Goal: Information Seeking & Learning: Learn about a topic

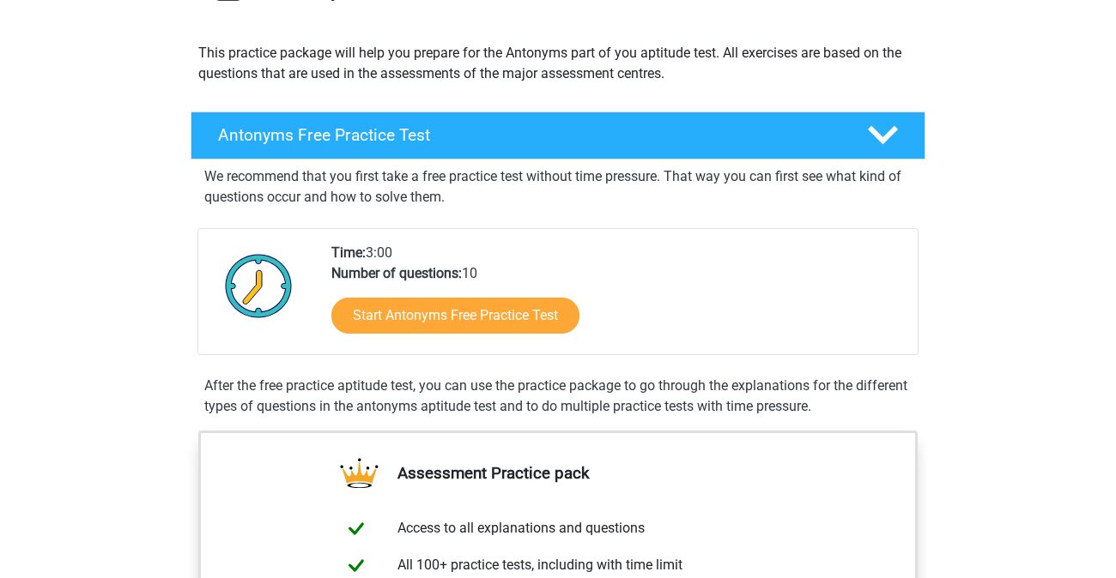
scroll to position [173, 0]
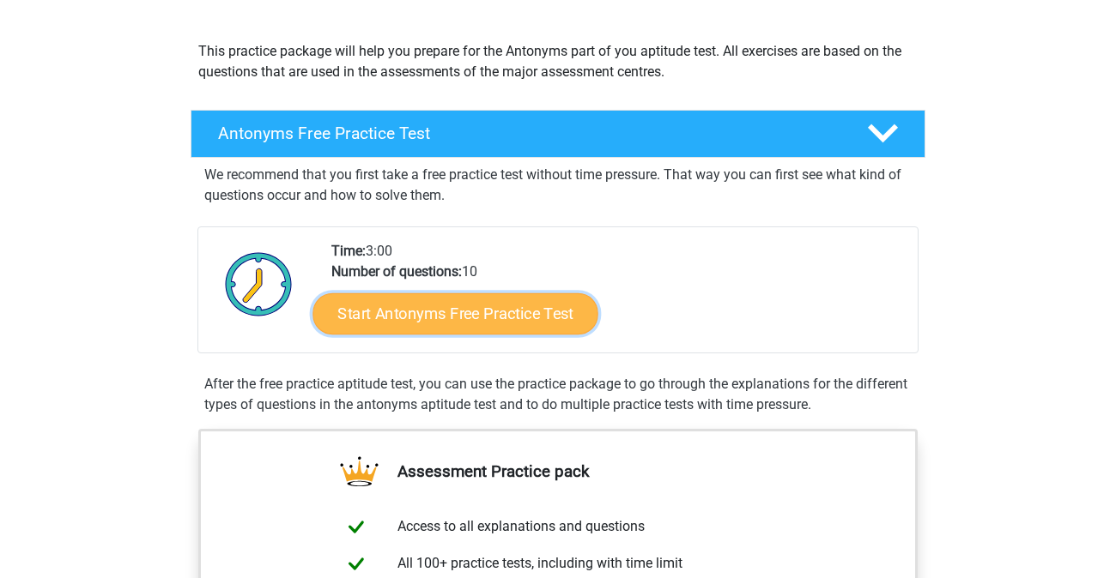
click at [500, 316] on link "Start Antonyms Free Practice Test" at bounding box center [455, 313] width 285 height 41
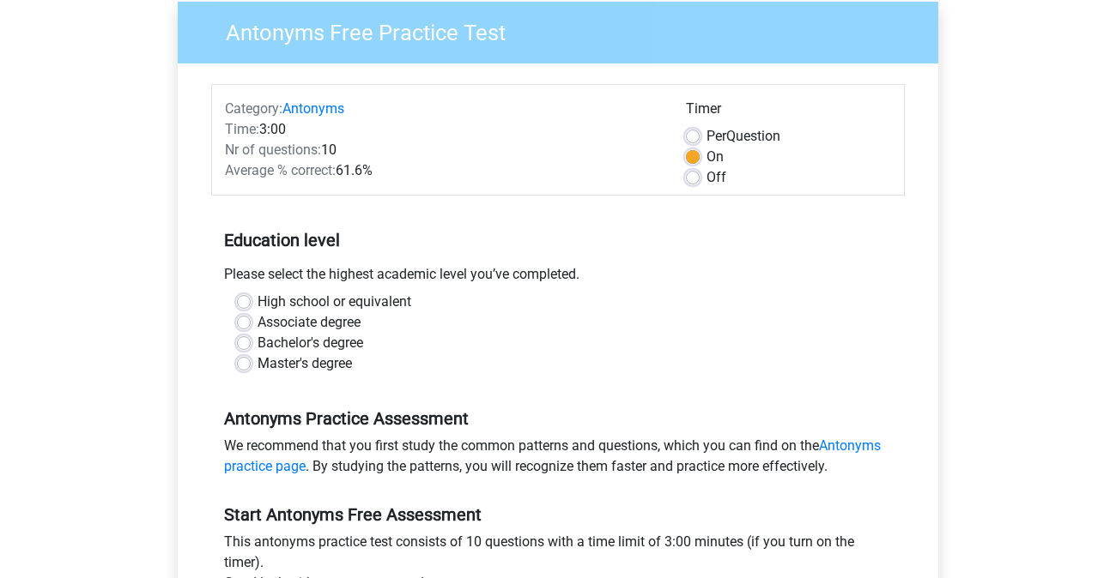
scroll to position [142, 0]
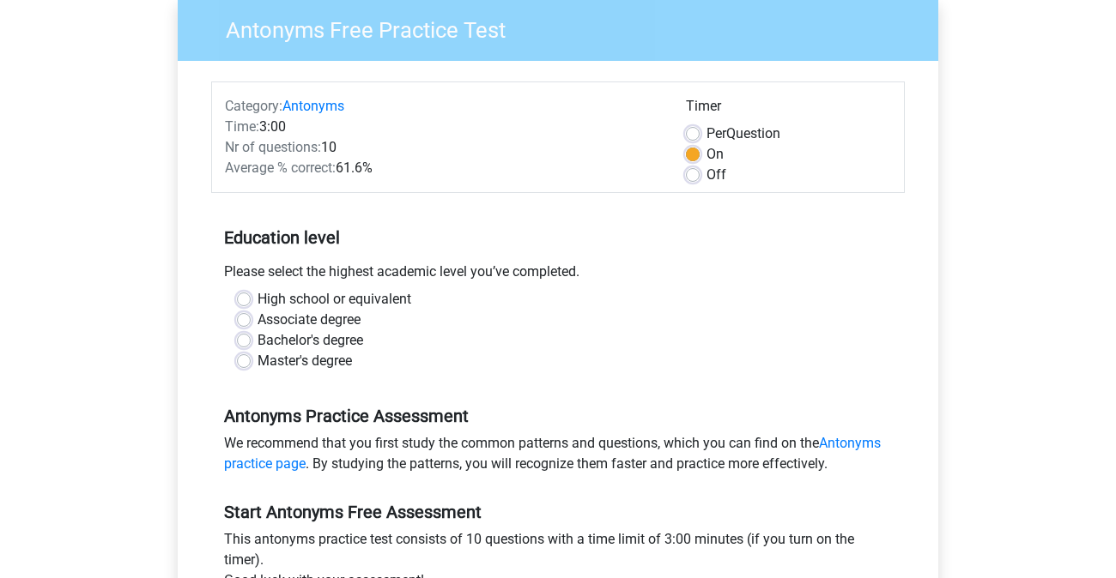
click at [257, 366] on label "Master's degree" at bounding box center [304, 361] width 94 height 21
click at [244, 366] on input "Master's degree" at bounding box center [244, 359] width 14 height 17
radio input "true"
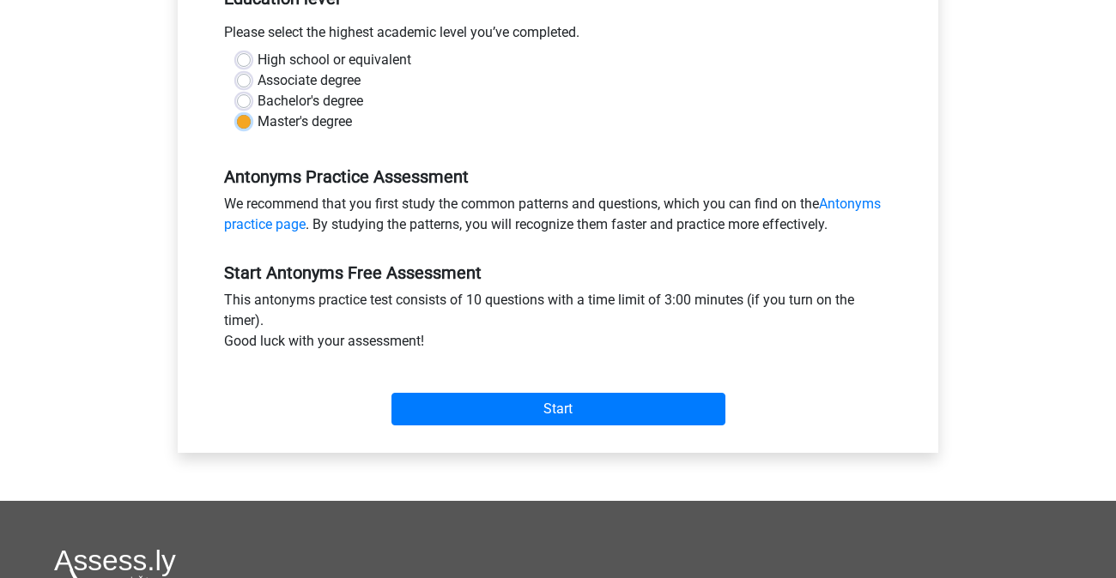
scroll to position [386, 0]
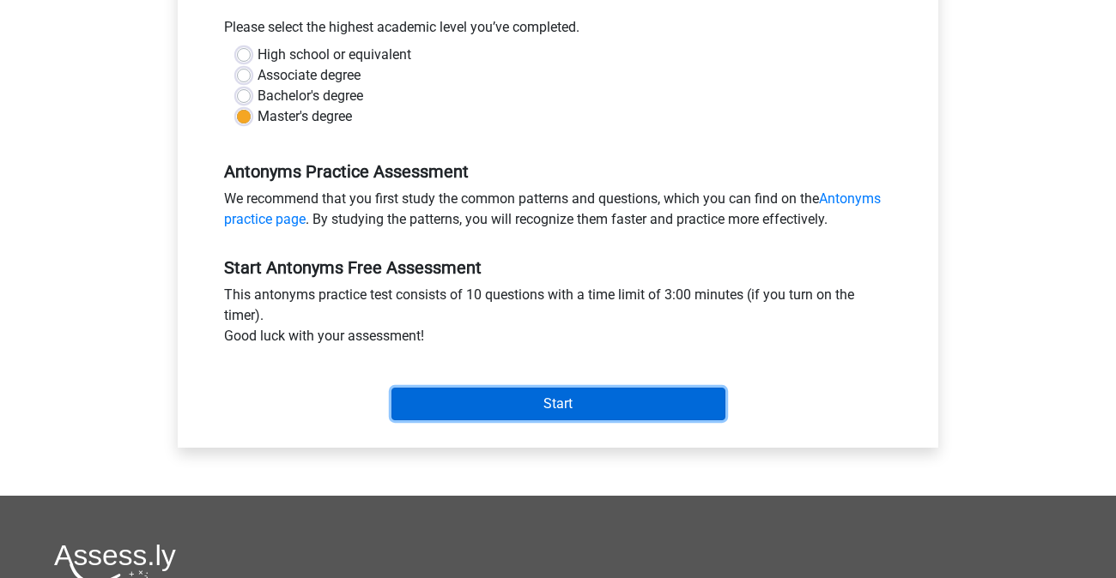
click at [498, 408] on input "Start" at bounding box center [558, 404] width 334 height 33
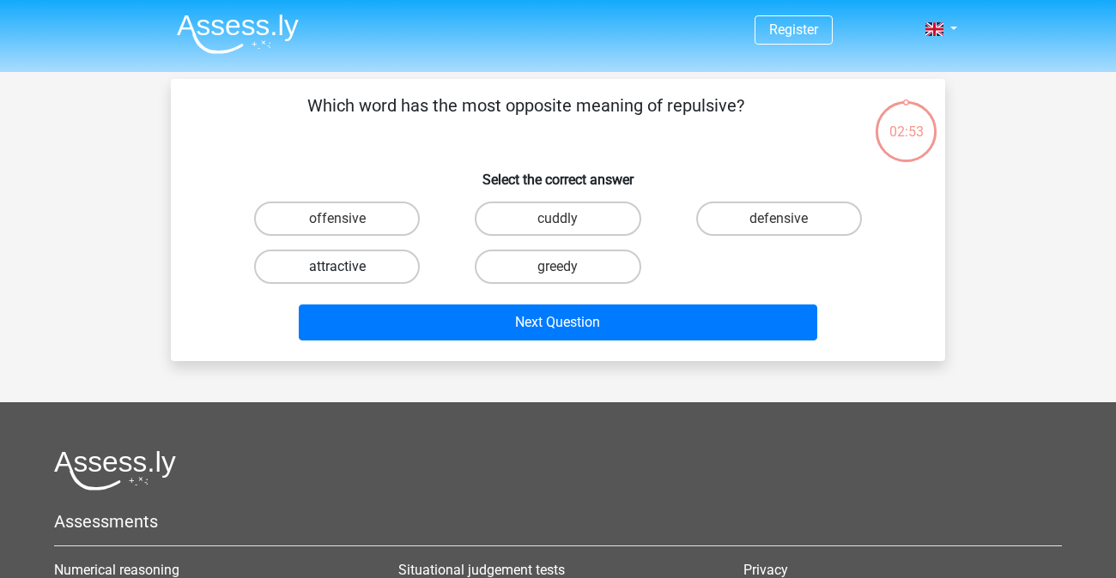
click at [360, 277] on label "attractive" at bounding box center [337, 267] width 166 height 34
click at [348, 277] on input "attractive" at bounding box center [342, 272] width 11 height 11
radio input "true"
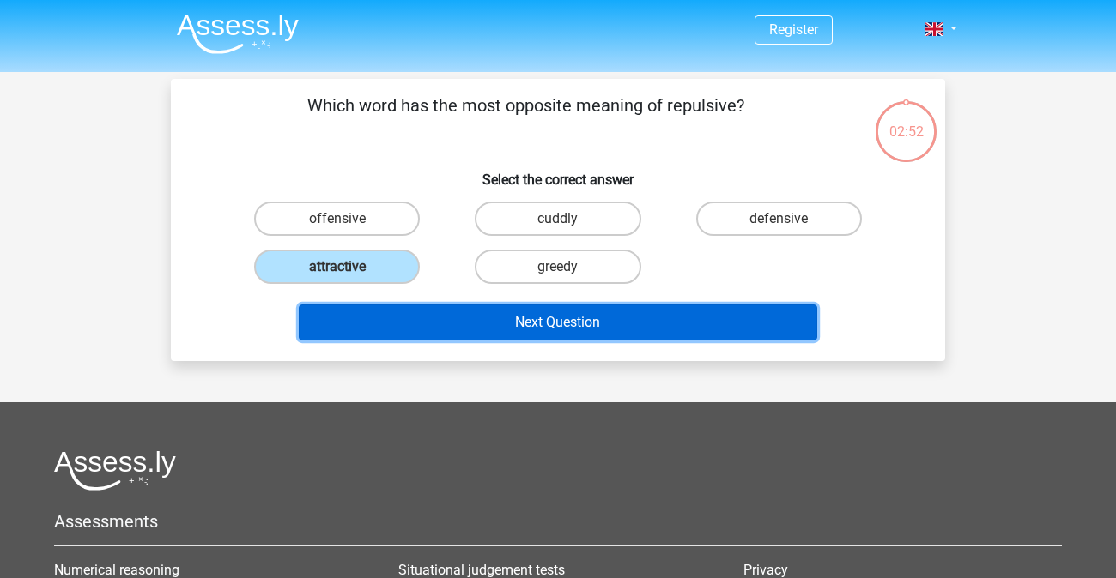
click at [578, 332] on button "Next Question" at bounding box center [558, 323] width 519 height 36
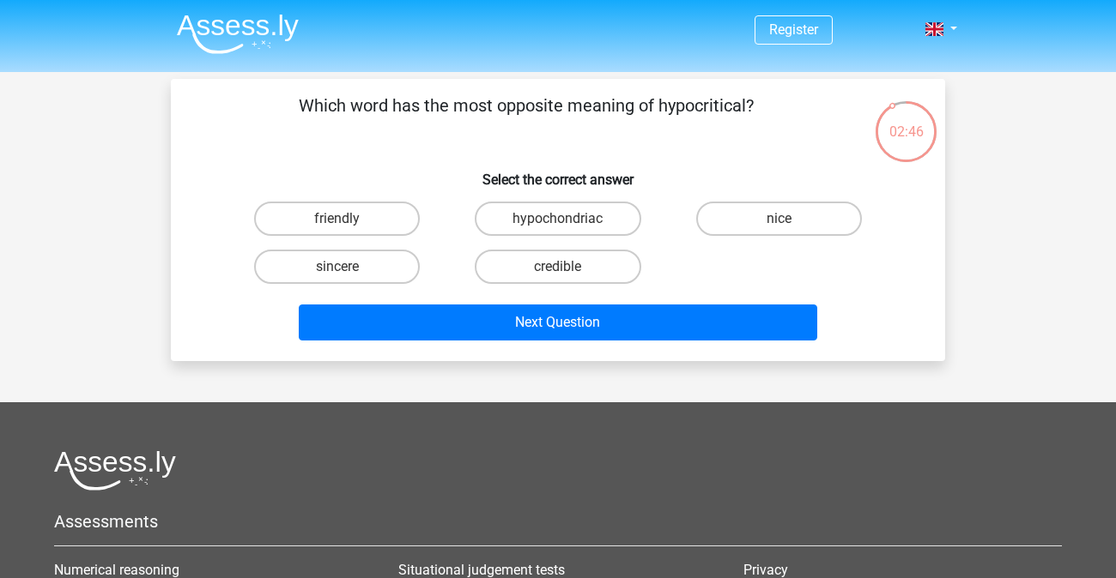
click at [344, 288] on div "sincere" at bounding box center [337, 267] width 221 height 48
click at [344, 269] on input "sincere" at bounding box center [342, 272] width 11 height 11
radio input "true"
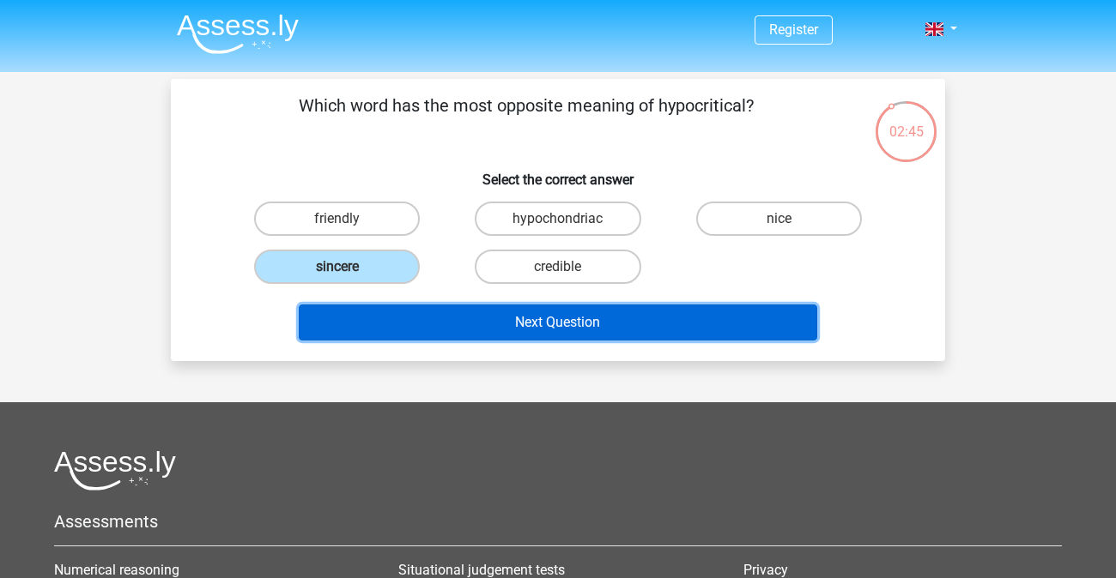
click at [553, 322] on button "Next Question" at bounding box center [558, 323] width 519 height 36
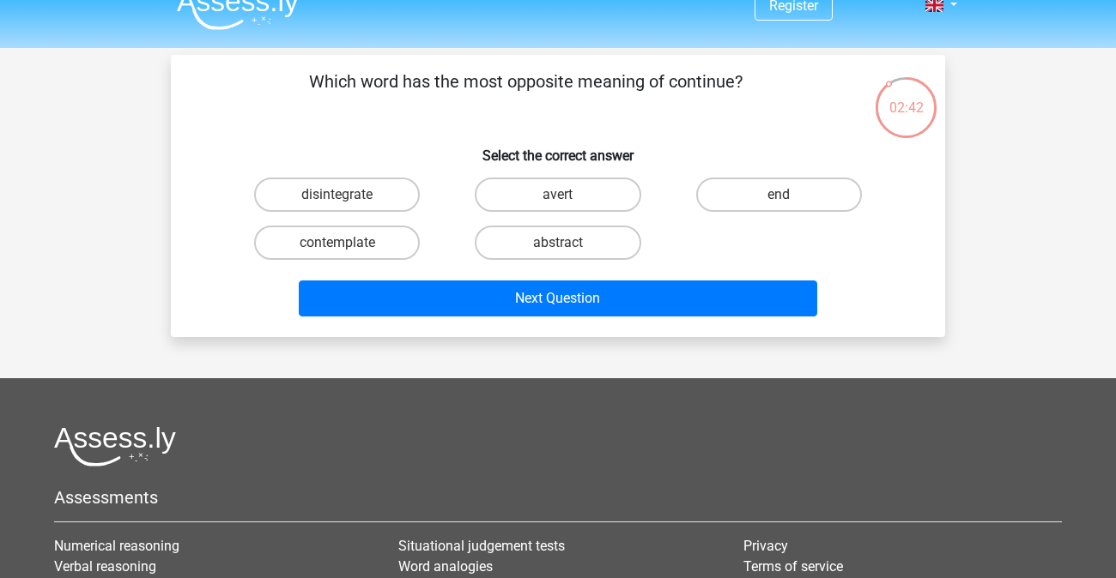
scroll to position [23, 0]
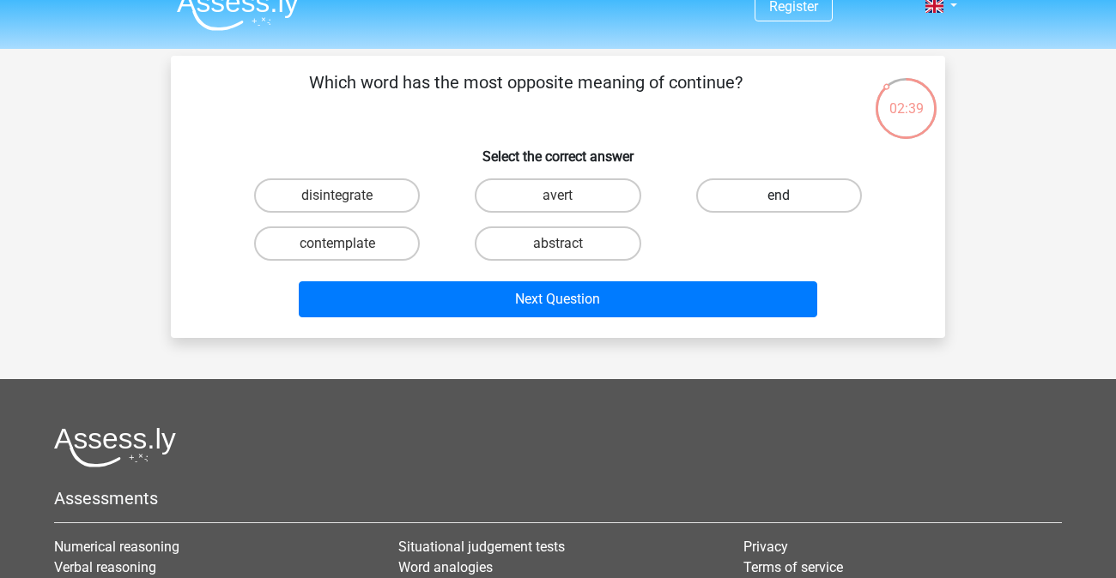
click at [741, 196] on label "end" at bounding box center [779, 196] width 166 height 34
click at [778, 196] on input "end" at bounding box center [783, 201] width 11 height 11
radio input "true"
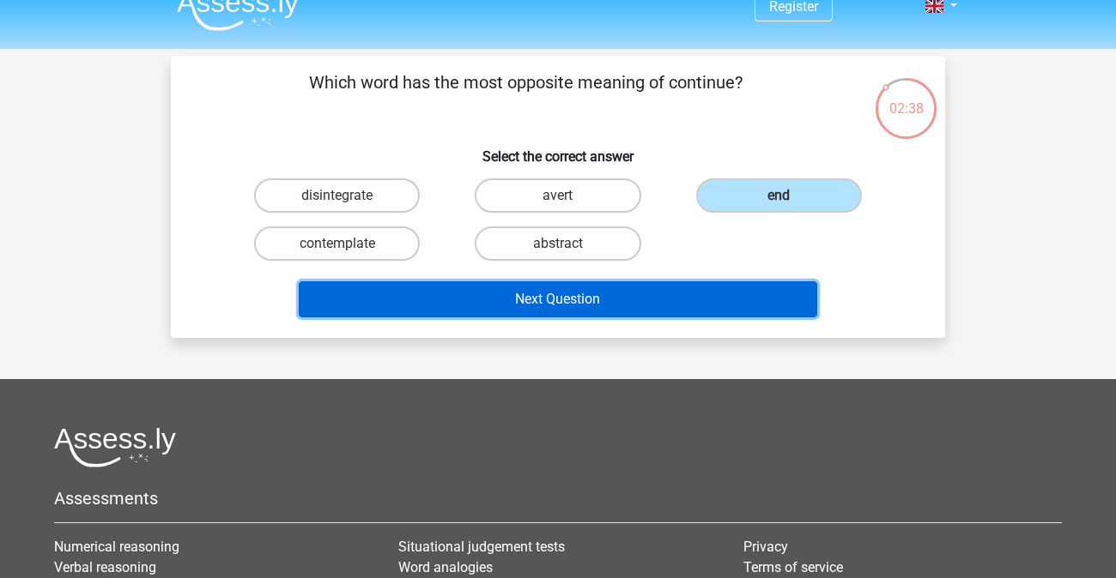
click at [588, 309] on button "Next Question" at bounding box center [558, 300] width 519 height 36
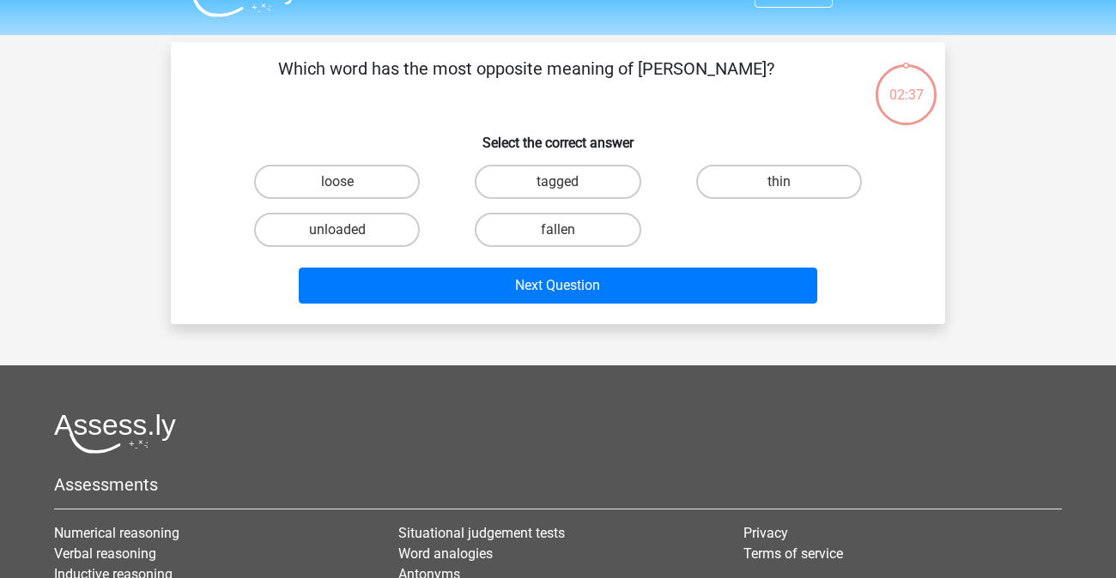
scroll to position [28, 0]
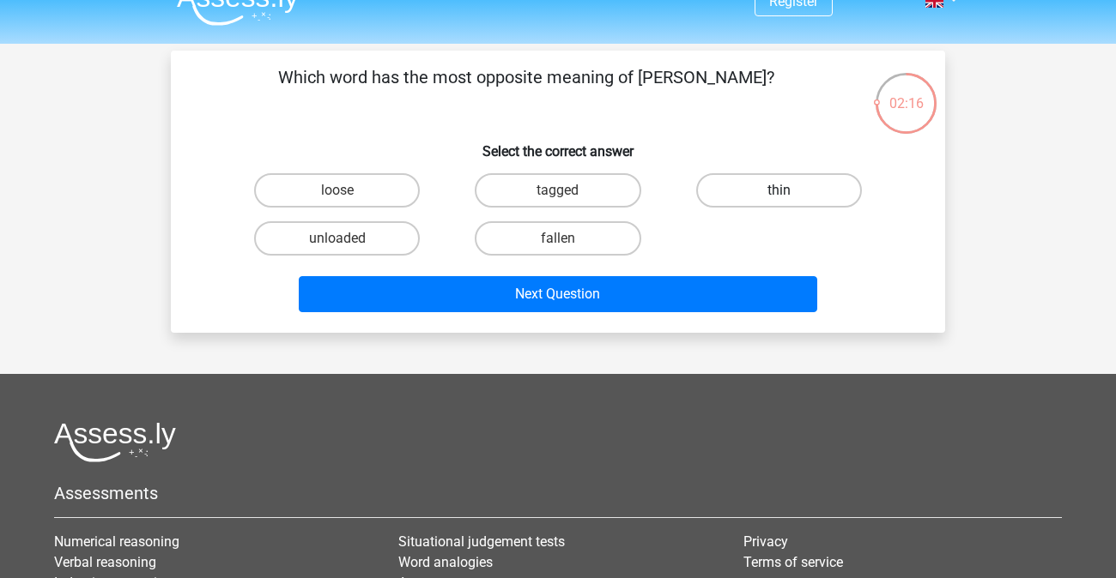
click at [737, 190] on label "thin" at bounding box center [779, 190] width 166 height 34
click at [778, 191] on input "thin" at bounding box center [783, 196] width 11 height 11
radio input "true"
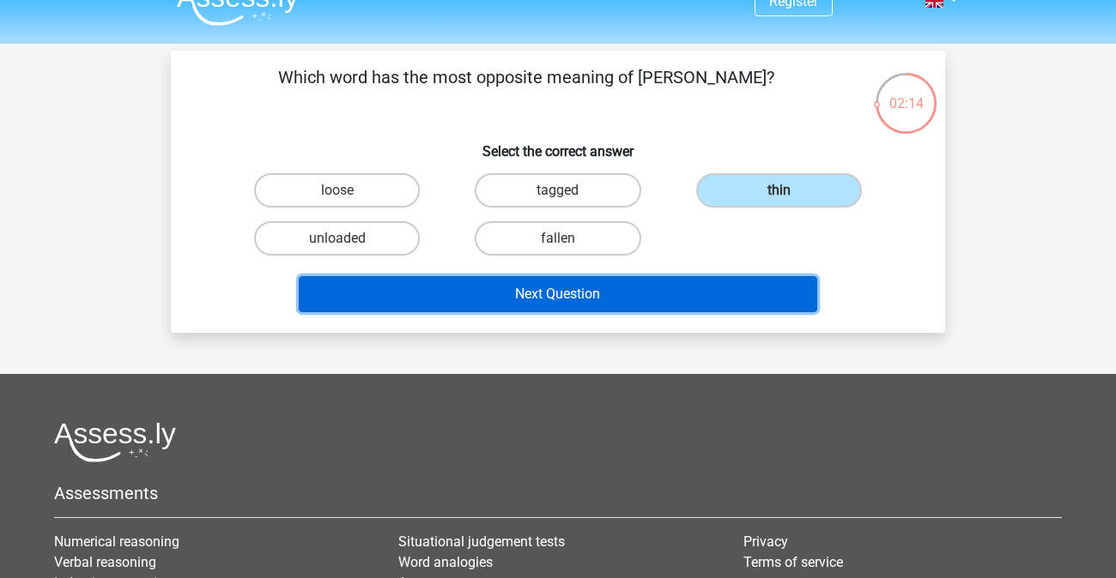
click at [648, 294] on button "Next Question" at bounding box center [558, 294] width 519 height 36
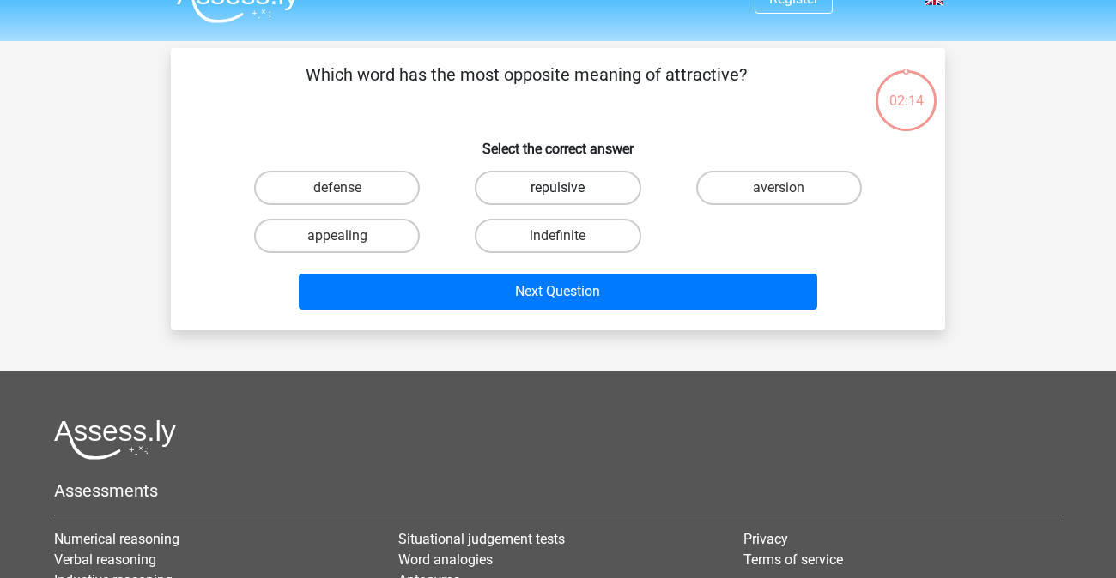
scroll to position [15, 0]
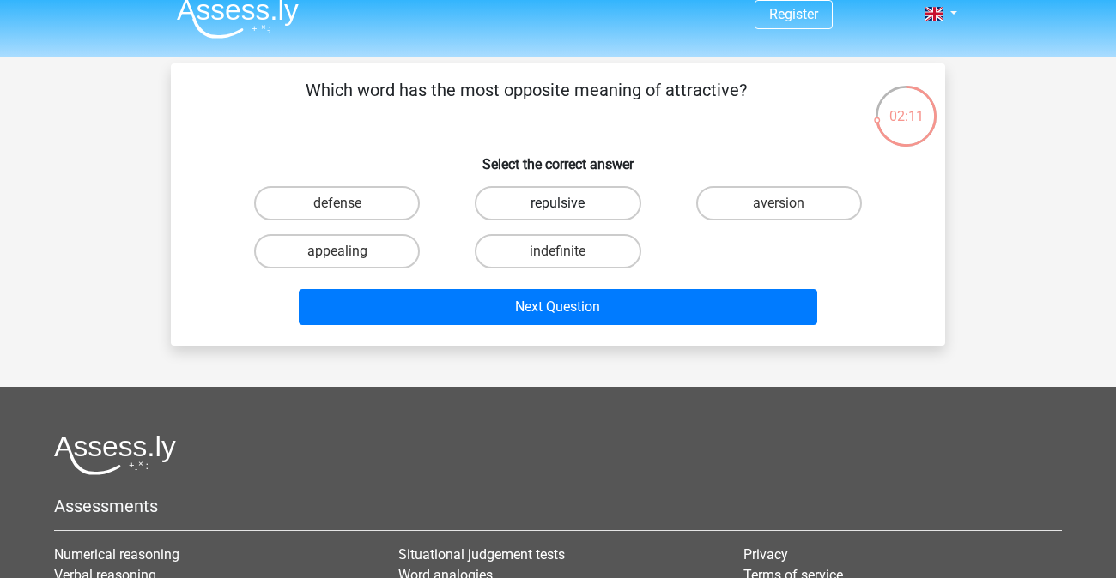
click at [574, 198] on label "repulsive" at bounding box center [558, 203] width 166 height 34
click at [569, 203] on input "repulsive" at bounding box center [563, 208] width 11 height 11
radio input "true"
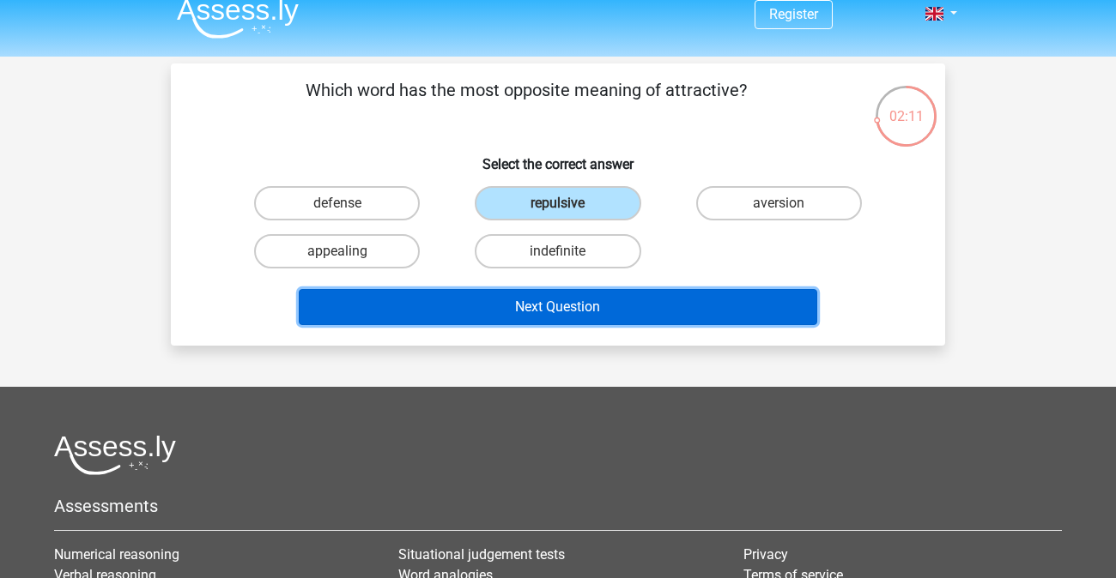
click at [555, 321] on button "Next Question" at bounding box center [558, 307] width 519 height 36
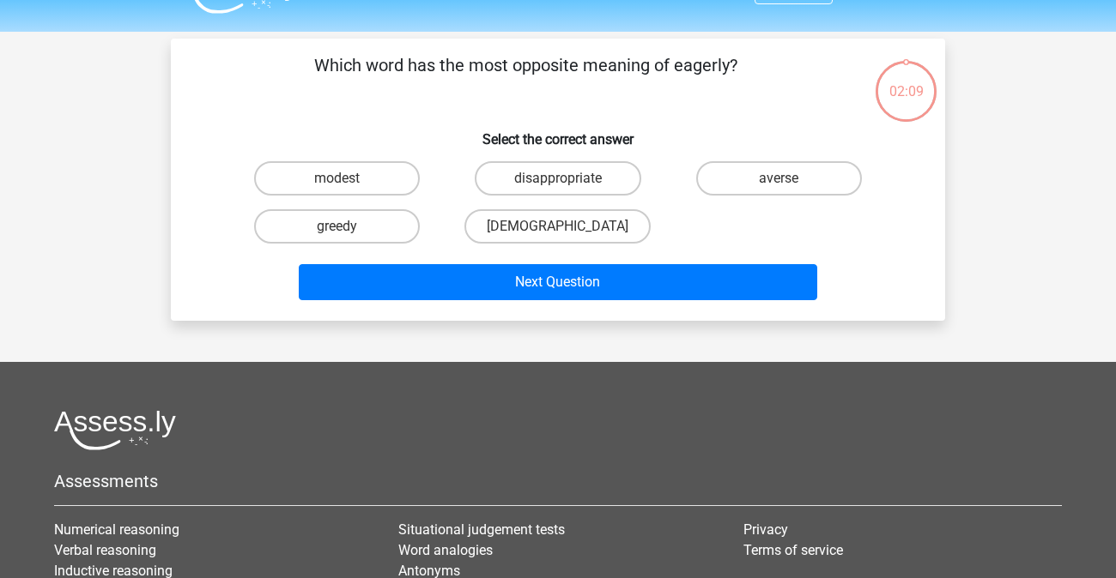
scroll to position [32, 0]
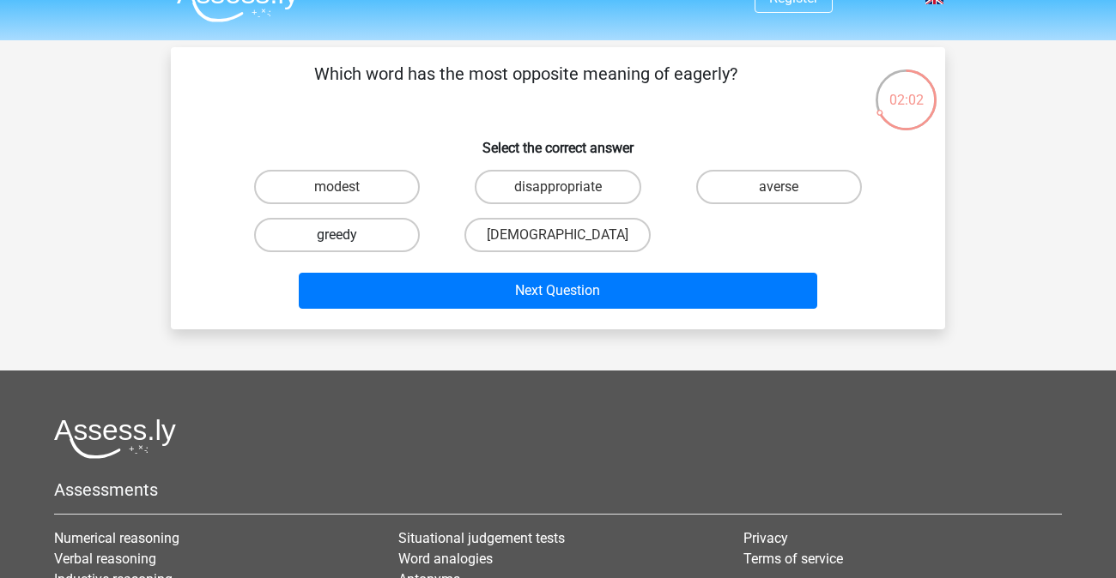
click at [369, 236] on label "greedy" at bounding box center [337, 235] width 166 height 34
click at [348, 236] on input "greedy" at bounding box center [342, 240] width 11 height 11
radio input "true"
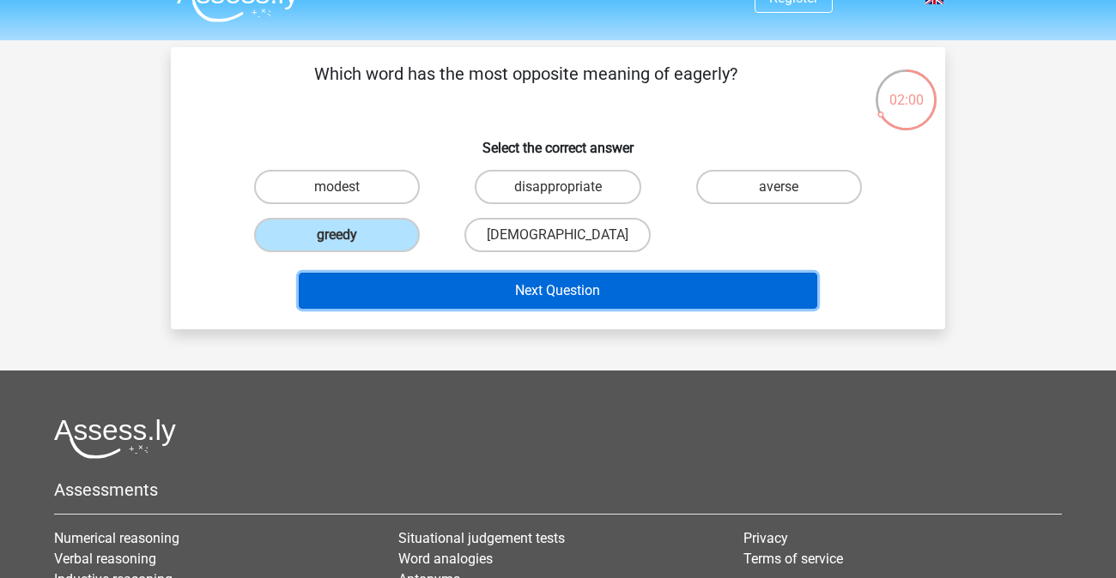
click at [542, 291] on button "Next Question" at bounding box center [558, 291] width 519 height 36
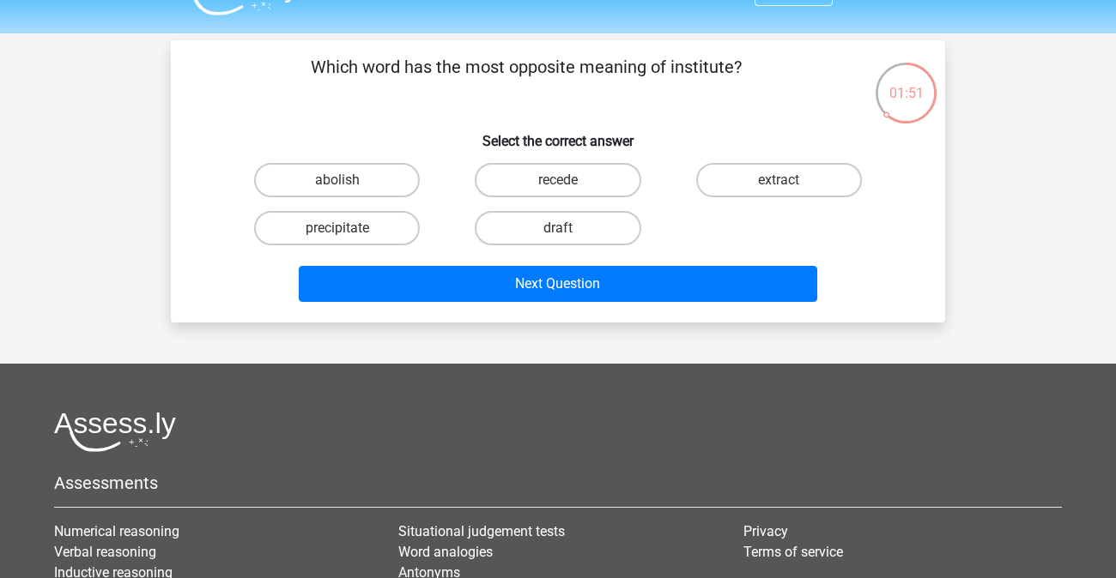
scroll to position [27, 0]
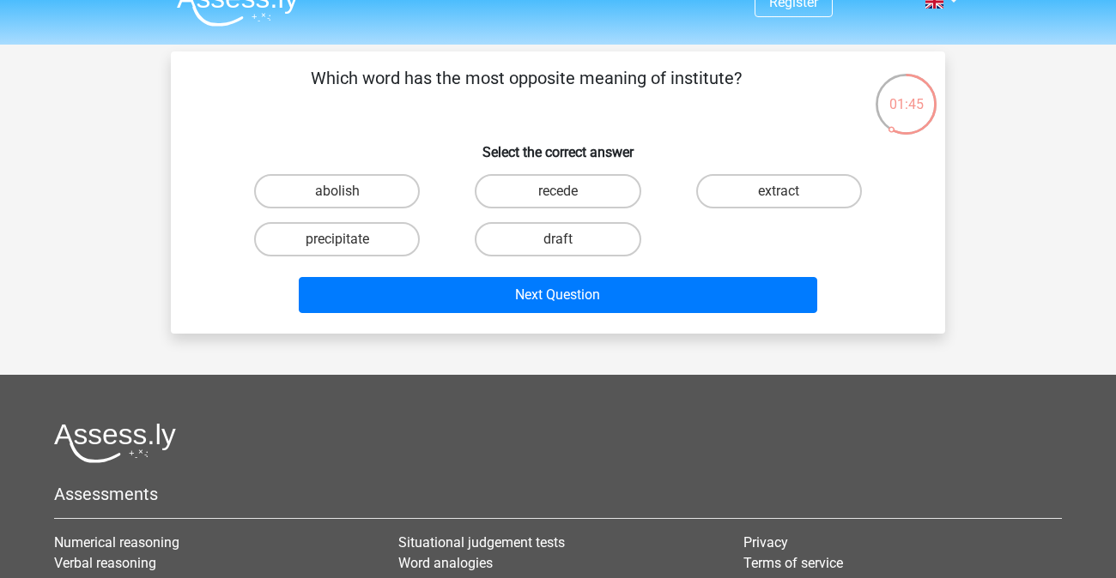
click at [340, 197] on input "abolish" at bounding box center [342, 196] width 11 height 11
radio input "true"
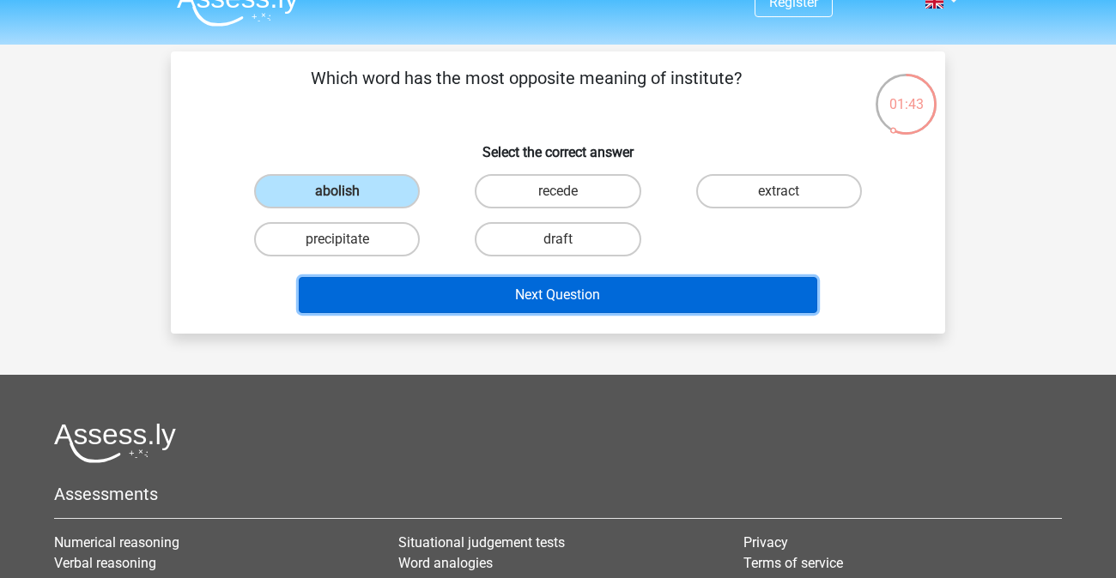
click at [598, 299] on button "Next Question" at bounding box center [558, 295] width 519 height 36
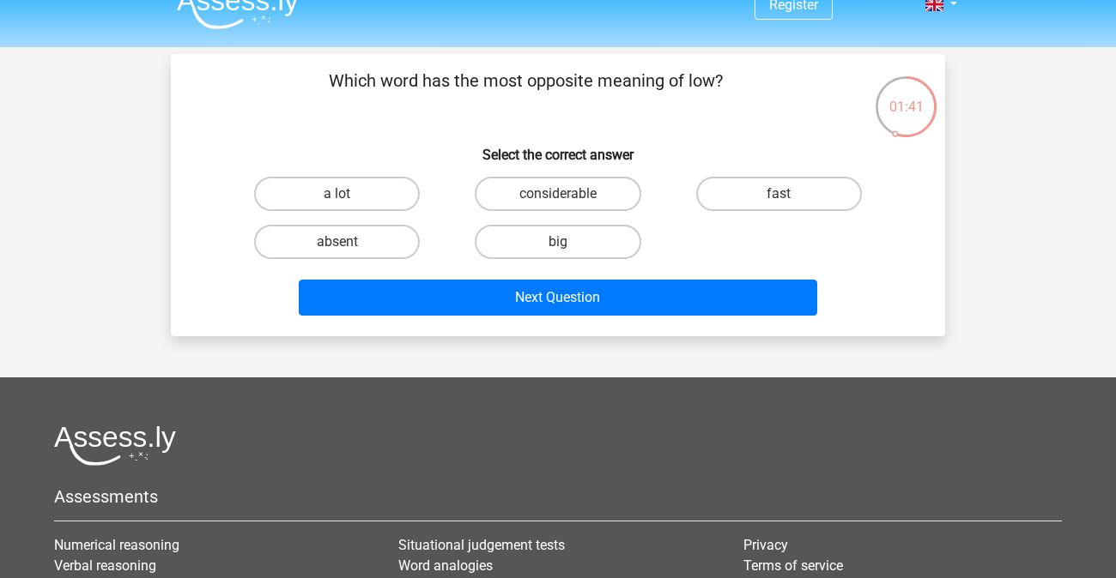
scroll to position [7, 0]
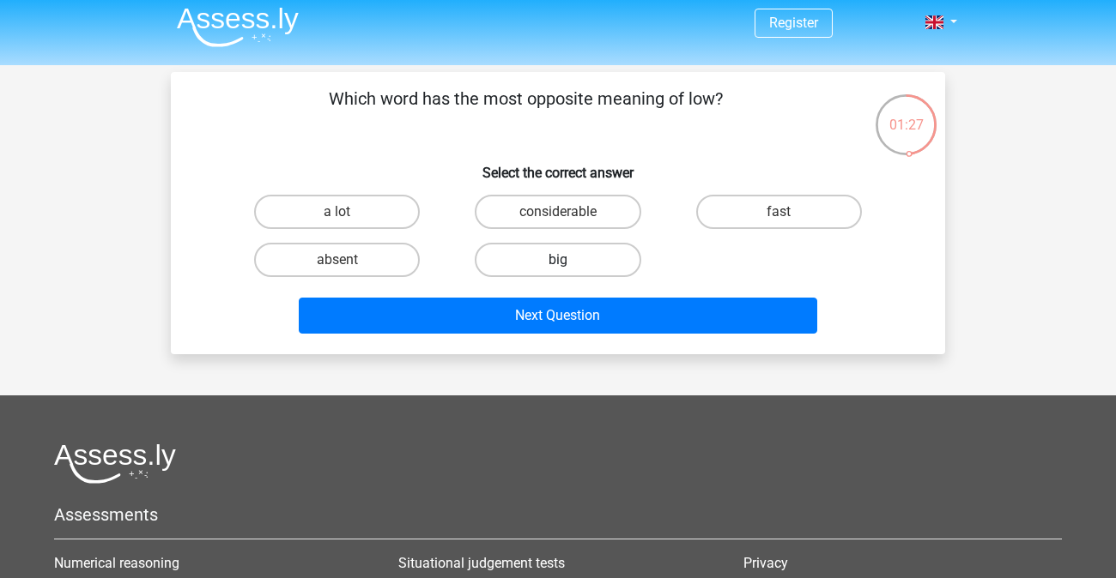
click at [554, 262] on label "big" at bounding box center [558, 260] width 166 height 34
click at [558, 262] on input "big" at bounding box center [563, 265] width 11 height 11
radio input "true"
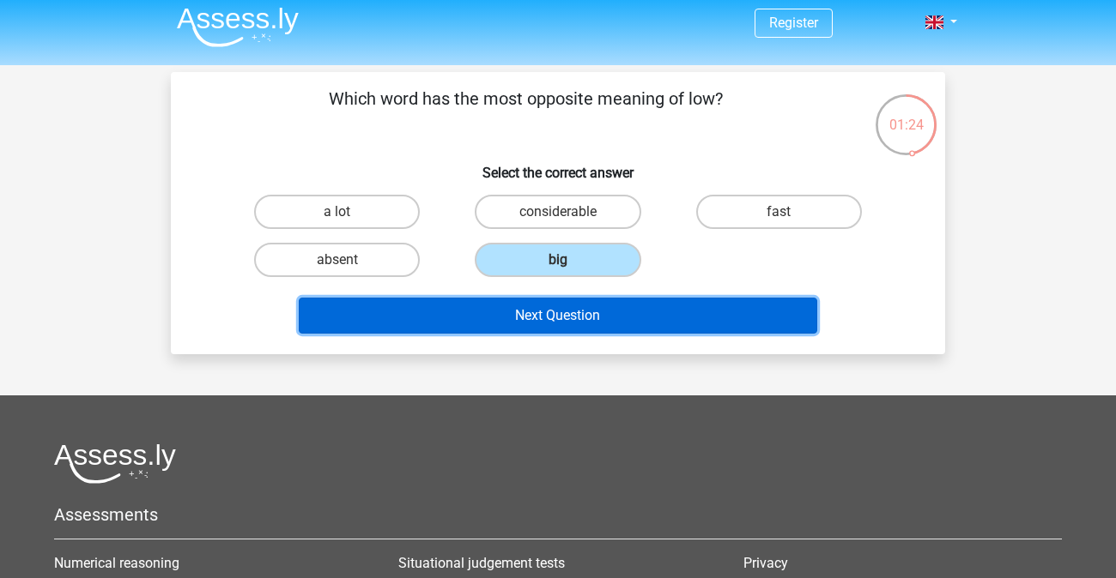
click at [539, 324] on button "Next Question" at bounding box center [558, 316] width 519 height 36
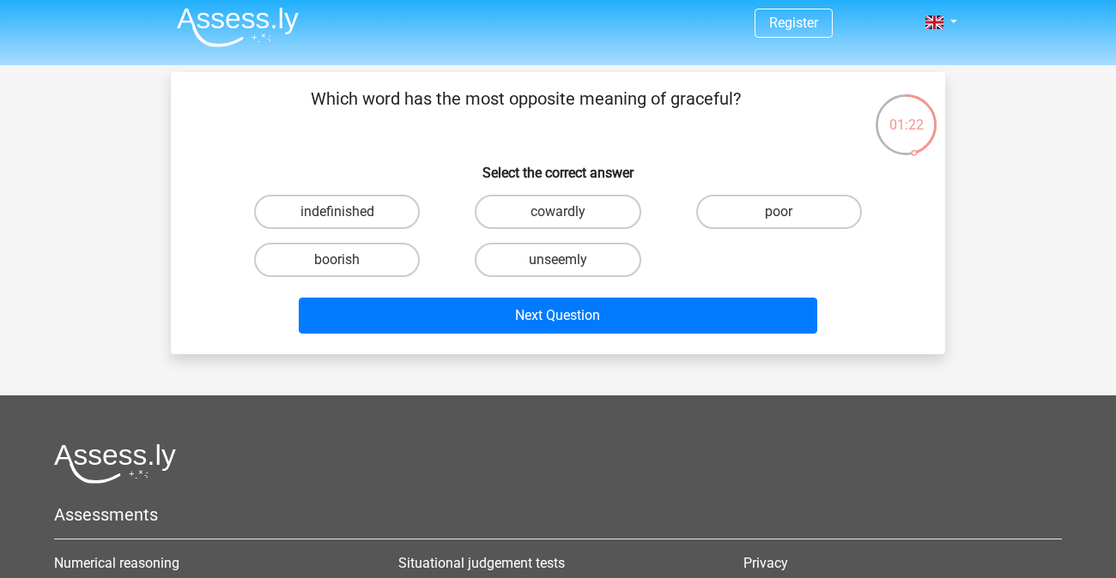
scroll to position [0, 0]
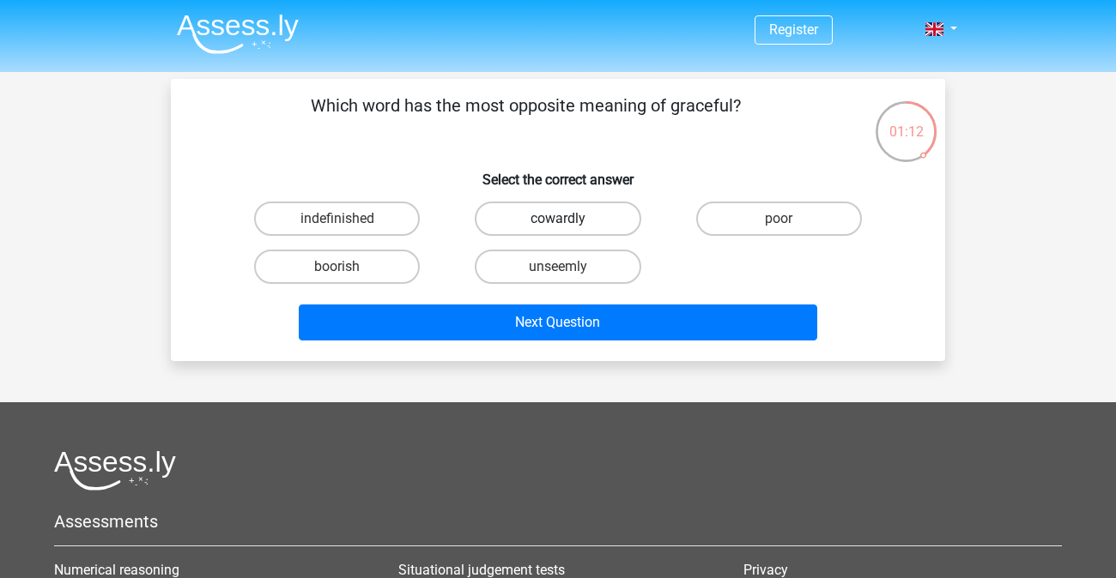
click at [548, 220] on label "cowardly" at bounding box center [558, 219] width 166 height 34
click at [558, 220] on input "cowardly" at bounding box center [563, 224] width 11 height 11
radio input "true"
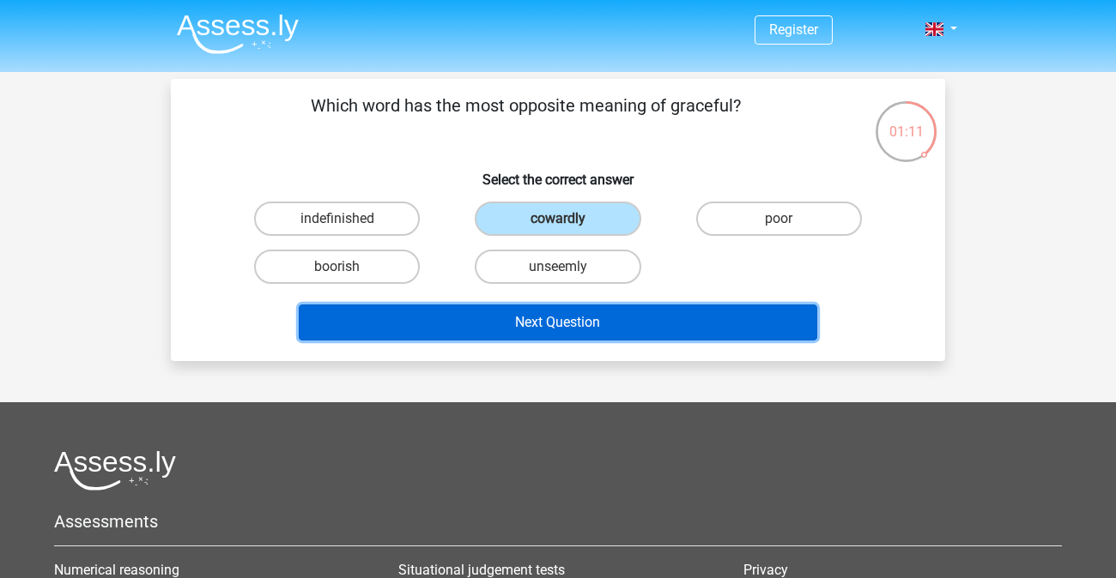
click at [542, 332] on button "Next Question" at bounding box center [558, 323] width 519 height 36
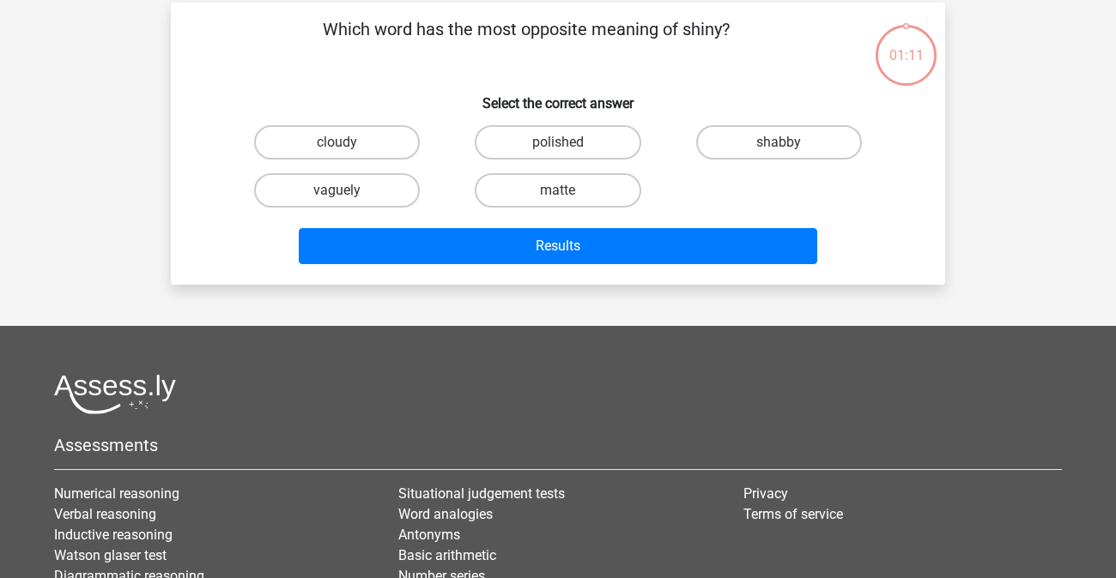
scroll to position [79, 0]
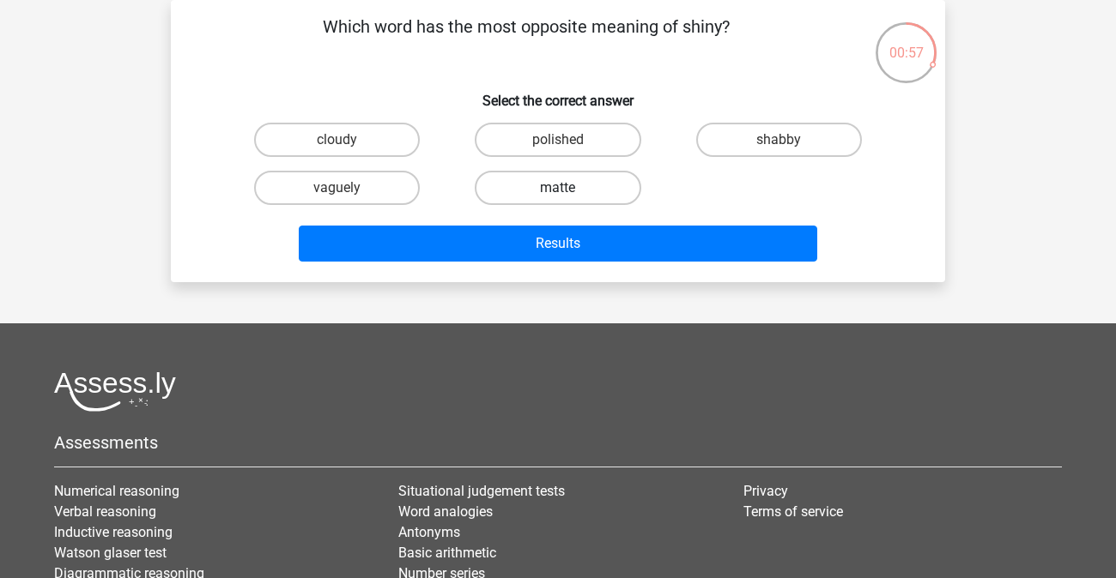
click at [604, 190] on label "matte" at bounding box center [558, 188] width 166 height 34
click at [569, 190] on input "matte" at bounding box center [563, 193] width 11 height 11
radio input "true"
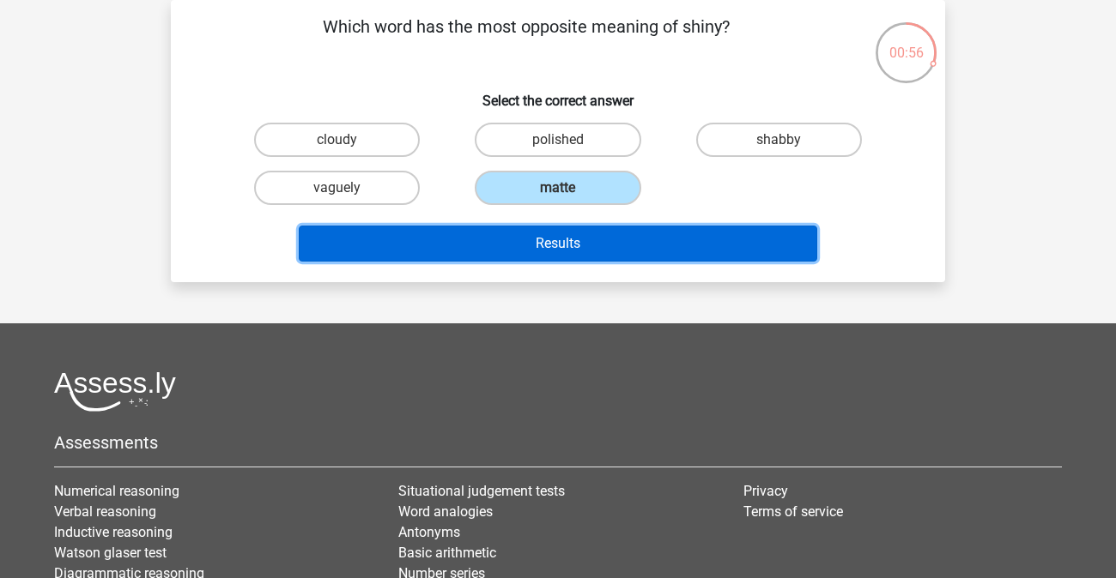
click at [602, 253] on button "Results" at bounding box center [558, 244] width 519 height 36
